Goal: Task Accomplishment & Management: Use online tool/utility

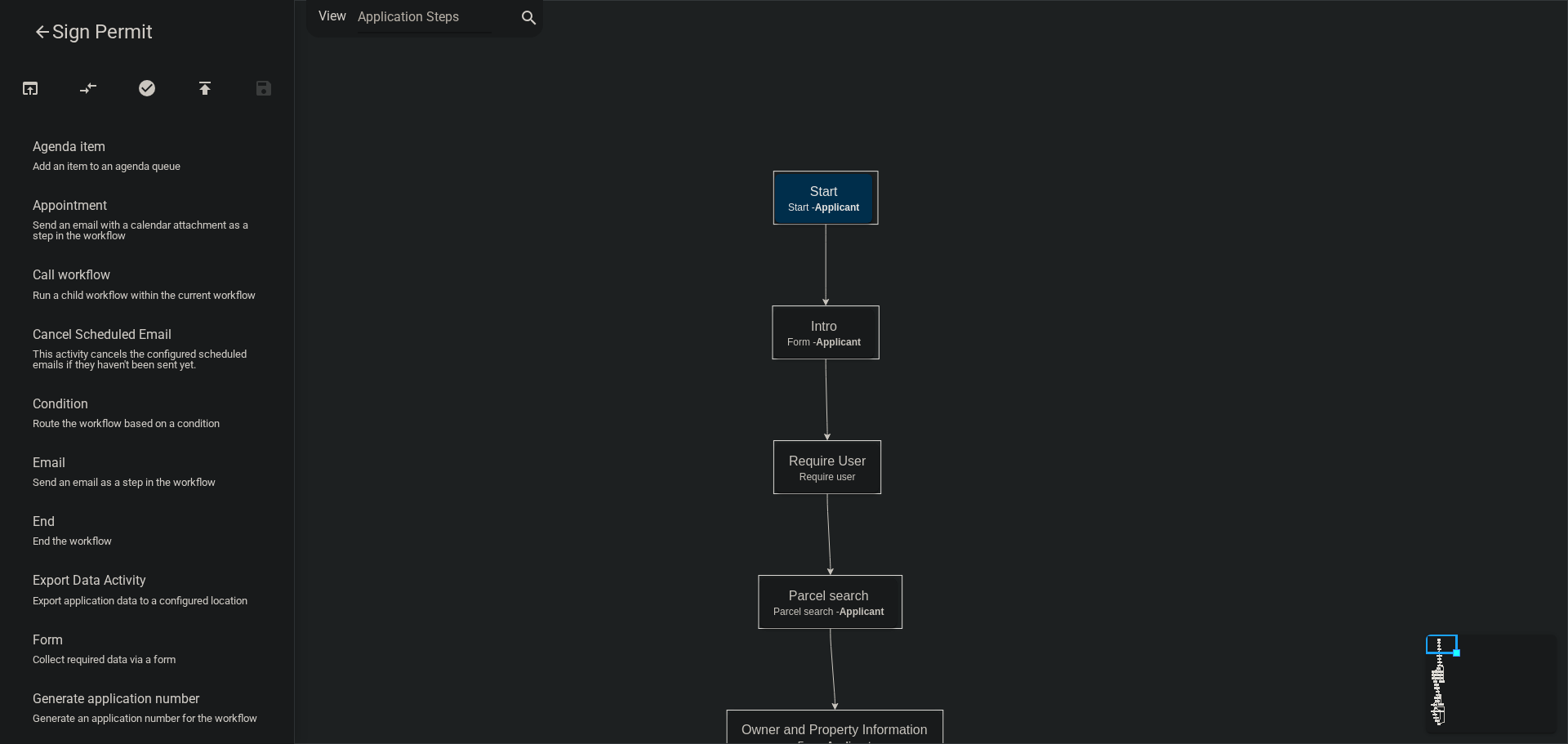
click at [42, 31] on icon "arrow_back" at bounding box center [42, 33] width 19 height 23
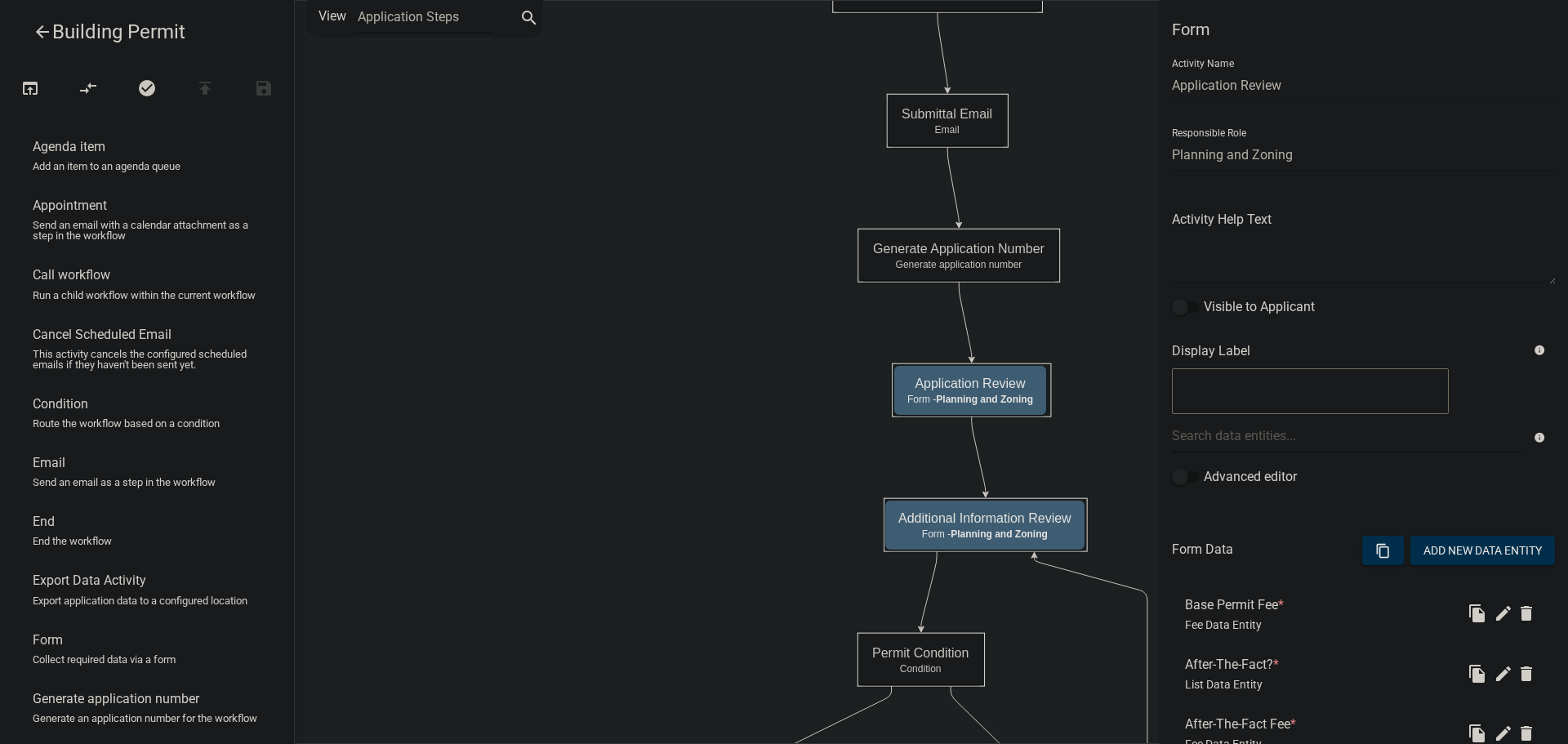
select select "C6CEE91C-F655-42E9-B513-56039F04F0EC"
